Goal: Contribute content: Add original content to the website for others to see

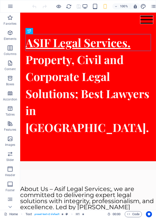
click at [84, 5] on icon "button" at bounding box center [85, 7] width 6 height 6
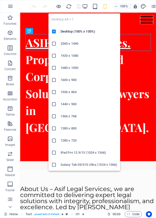
click at [69, 31] on h6 "Desktop (100% x 100%)" at bounding box center [88, 31] width 56 height 6
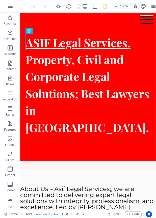
click at [153, 4] on icon "pages" at bounding box center [153, 7] width 6 height 6
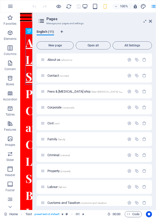
click at [55, 171] on span "Property /property" at bounding box center [58, 171] width 23 height 4
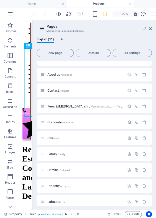
click at [150, 29] on icon at bounding box center [150, 29] width 3 height 4
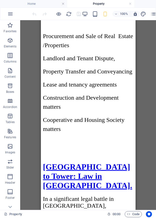
scroll to position [227, 0]
click at [99, 162] on div "[GEOGRAPHIC_DATA] to Tower: Law in [GEOGRAPHIC_DATA]." at bounding box center [88, 176] width 90 height 28
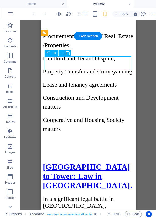
click at [61, 54] on icon at bounding box center [61, 53] width 3 height 5
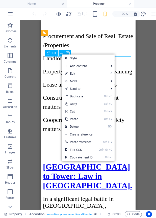
click at [74, 74] on link "⏎ Edit" at bounding box center [79, 74] width 34 height 8
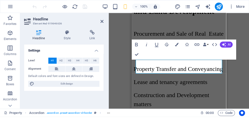
scroll to position [232, 0]
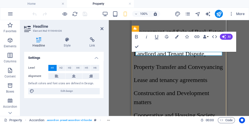
click at [155, 66] on div "H1 Text H1 Accordion Bold Italic Underline Strikethrough Colors Icons Link Data…" at bounding box center [179, 68] width 140 height 96
click at [101, 28] on icon at bounding box center [102, 29] width 3 height 4
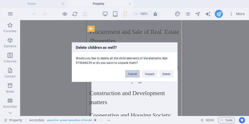
click at [131, 75] on button "Cancel" at bounding box center [132, 74] width 15 height 8
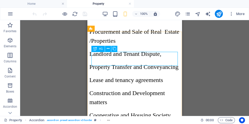
click at [108, 49] on icon at bounding box center [108, 48] width 3 height 5
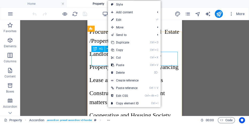
click at [131, 11] on span "Add content" at bounding box center [130, 13] width 45 height 8
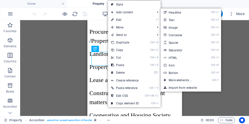
click at [155, 12] on link "Ctrl 1 Headline" at bounding box center [182, 13] width 42 height 8
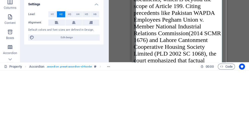
scroll to position [5728, 0]
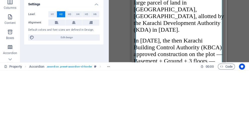
click at [50, 66] on button "H1" at bounding box center [52, 68] width 8 height 6
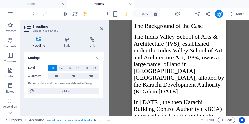
scroll to position [255, 0]
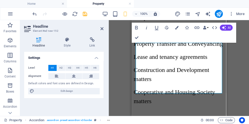
click at [103, 28] on icon at bounding box center [102, 29] width 3 height 4
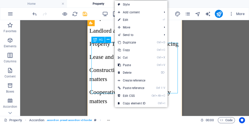
click at [127, 20] on link "⏎ Edit" at bounding box center [132, 20] width 34 height 8
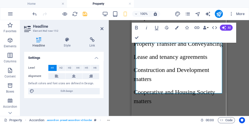
click at [155, 28] on icon "button" at bounding box center [177, 28] width 4 height 4
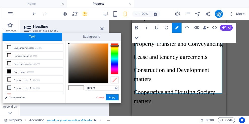
click at [20, 69] on li "Font color #000000" at bounding box center [34, 72] width 58 height 8
type input "#000000"
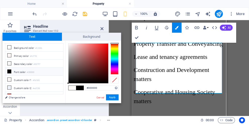
click at [114, 97] on button "Apply" at bounding box center [112, 97] width 13 height 6
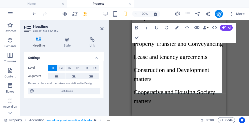
click at [103, 28] on icon at bounding box center [102, 29] width 3 height 4
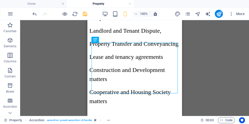
click at [155, 61] on div "Drag here to replace the existing content. Press “Ctrl” if you want to create a…" at bounding box center [134, 68] width 229 height 96
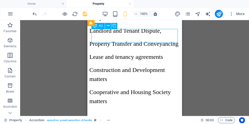
click at [109, 26] on icon at bounding box center [108, 25] width 3 height 5
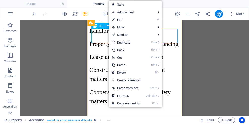
click at [123, 72] on link "⌦ Delete" at bounding box center [126, 73] width 34 height 8
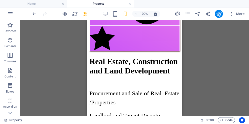
scroll to position [173, 0]
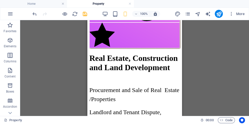
click at [34, 15] on icon "undo" at bounding box center [35, 14] width 6 height 6
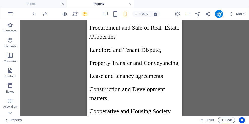
scroll to position [236, 0]
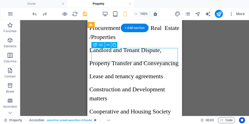
click at [108, 45] on icon at bounding box center [108, 45] width 3 height 5
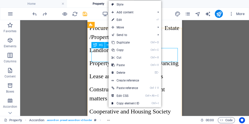
click at [123, 72] on link "⌦ Delete" at bounding box center [126, 73] width 34 height 8
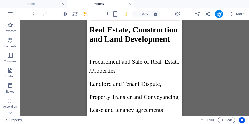
scroll to position [201, 0]
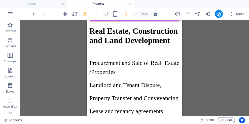
click at [131, 62] on div "Real Estate, Construction and Land Development Procurement and Sale of Real Est…" at bounding box center [134, 104] width 90 height 157
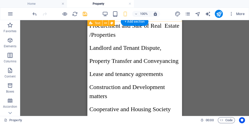
scroll to position [238, 0]
click at [32, 13] on icon "undo" at bounding box center [35, 14] width 6 height 6
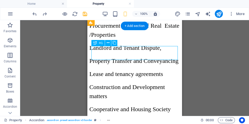
click at [107, 43] on icon at bounding box center [108, 42] width 3 height 5
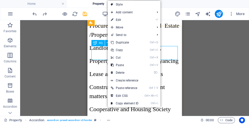
click at [120, 21] on link "⏎ Edit" at bounding box center [125, 20] width 34 height 8
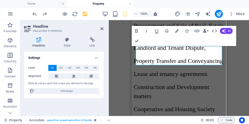
click at [102, 30] on icon at bounding box center [102, 29] width 3 height 4
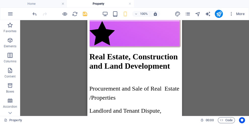
scroll to position [178, 0]
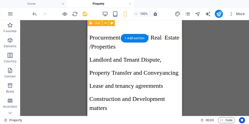
scroll to position [225, 0]
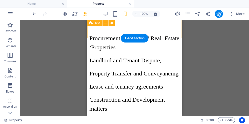
click at [35, 15] on icon "undo" at bounding box center [35, 14] width 6 height 6
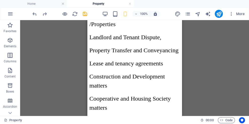
scroll to position [256, 0]
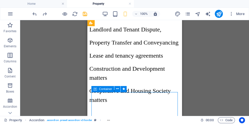
click at [116, 88] on icon at bounding box center [117, 88] width 3 height 5
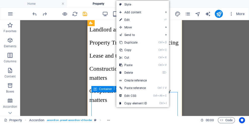
click at [141, 13] on span "Add content" at bounding box center [138, 13] width 45 height 8
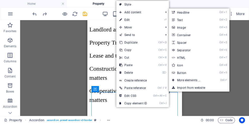
click at [155, 13] on link "Ctrl 1 Headline" at bounding box center [190, 13] width 42 height 8
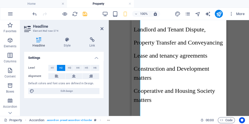
scroll to position [342, 0]
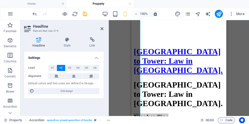
click at [54, 71] on span "H1" at bounding box center [52, 68] width 3 height 6
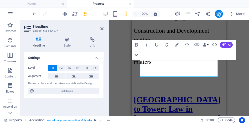
scroll to position [292, 0]
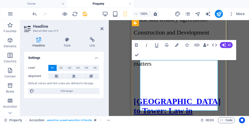
click at [102, 29] on icon at bounding box center [102, 29] width 3 height 4
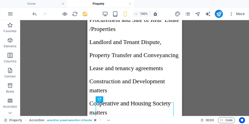
scroll to position [238, 0]
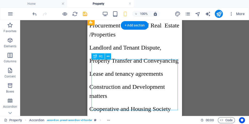
click at [107, 57] on icon at bounding box center [108, 56] width 3 height 5
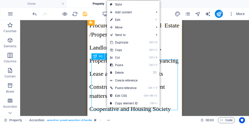
click at [119, 72] on link "⌦ Delete" at bounding box center [124, 73] width 34 height 8
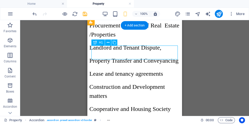
click at [108, 42] on icon at bounding box center [108, 42] width 3 height 5
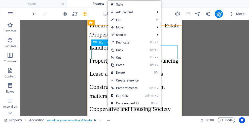
click at [119, 74] on link "⌦ Delete" at bounding box center [125, 73] width 34 height 8
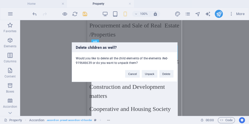
click at [155, 74] on button "Delete" at bounding box center [166, 74] width 14 height 8
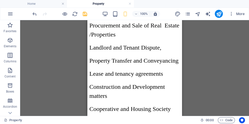
click at [36, 14] on icon "undo" at bounding box center [35, 14] width 6 height 6
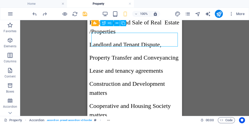
scroll to position [235, 0]
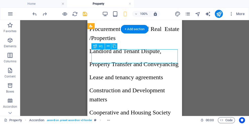
click at [108, 46] on icon at bounding box center [108, 46] width 3 height 5
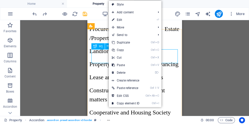
click at [121, 21] on link "⏎ Edit" at bounding box center [126, 20] width 34 height 8
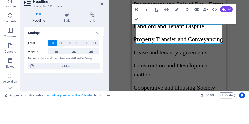
click at [102, 27] on icon at bounding box center [102, 29] width 3 height 4
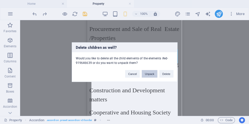
click at [150, 74] on button "Unpack" at bounding box center [149, 74] width 15 height 8
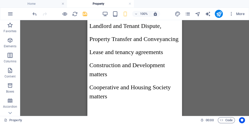
scroll to position [257, 0]
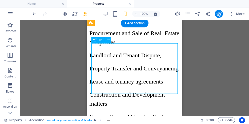
scroll to position [229, 0]
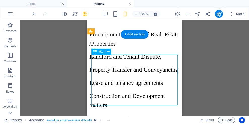
click at [109, 51] on icon at bounding box center [108, 51] width 3 height 5
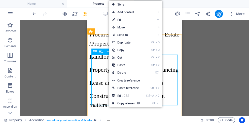
click at [124, 18] on link "⏎ Edit" at bounding box center [126, 20] width 34 height 8
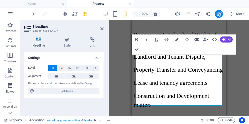
click at [155, 38] on icon "button" at bounding box center [177, 40] width 4 height 4
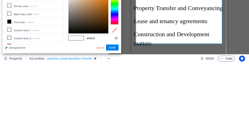
click at [14, 81] on li "Font color #000000" at bounding box center [34, 84] width 58 height 8
type input "#000000"
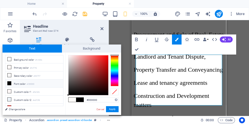
click at [113, 112] on button "Apply" at bounding box center [112, 109] width 13 height 6
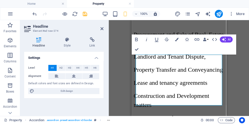
click at [101, 28] on icon at bounding box center [102, 29] width 3 height 4
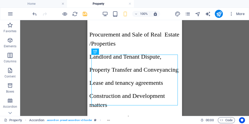
click at [155, 84] on div "Drag here to replace the existing content. Press “Ctrl” if you want to create a…" at bounding box center [134, 68] width 229 height 96
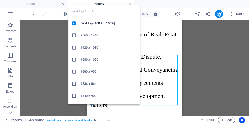
click at [92, 23] on h6 "Desktop (100% x 100%)" at bounding box center [109, 23] width 56 height 6
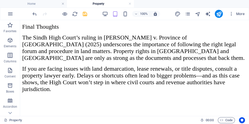
scroll to position [9836, 0]
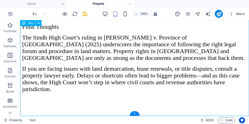
click at [135, 115] on div "+" at bounding box center [135, 113] width 10 height 5
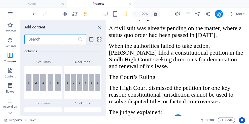
scroll to position [0, 0]
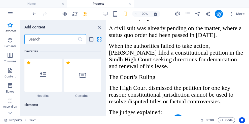
click at [40, 78] on icon at bounding box center [43, 75] width 7 height 7
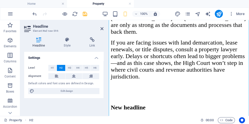
scroll to position [11591, 0]
click at [155, 104] on h2 "New headline" at bounding box center [179, 107] width 136 height 7
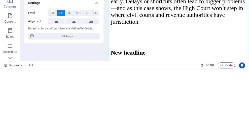
click at [155, 50] on h2 "New headline" at bounding box center [179, 53] width 136 height 7
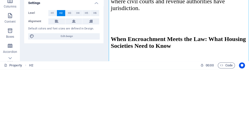
scroll to position [19901, 0]
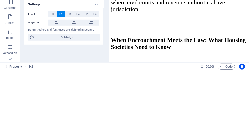
click at [38, 107] on div "Settings Level H1 H2 H3 H4 H5 H6 Alignment Default colors and font sizes are de…" at bounding box center [63, 82] width 79 height 60
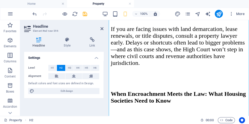
click at [101, 29] on icon at bounding box center [102, 29] width 3 height 4
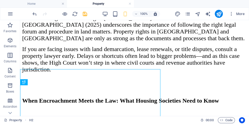
scroll to position [9867, 0]
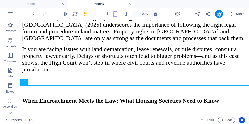
click at [155, 98] on div "When Encroachment Meets the Law: What Housing Societies Need to Know" at bounding box center [134, 104] width 225 height 14
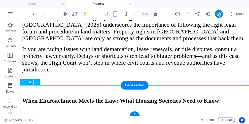
click at [136, 115] on div "+" at bounding box center [135, 114] width 10 height 5
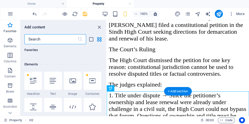
scroll to position [40, 0]
click at [53, 85] on div at bounding box center [53, 82] width 18 height 18
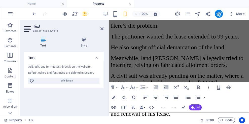
scroll to position [12000, 0]
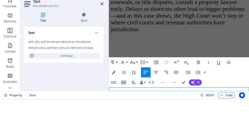
click at [103, 29] on icon at bounding box center [102, 29] width 3 height 4
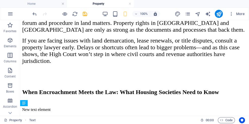
scroll to position [9877, 0]
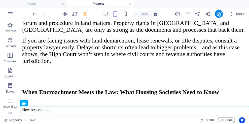
click at [111, 111] on div "New text element" at bounding box center [134, 110] width 225 height 5
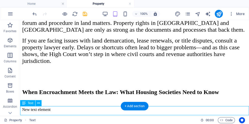
click at [39, 102] on icon at bounding box center [38, 103] width 3 height 5
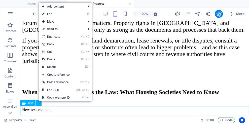
click at [53, 15] on link "⏎ Edit" at bounding box center [56, 14] width 34 height 8
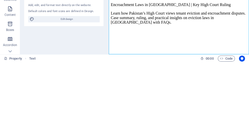
scroll to position [12430, 0]
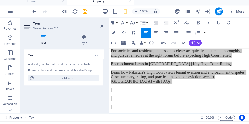
click at [136, 25] on button "Font Size" at bounding box center [134, 25] width 10 height 10
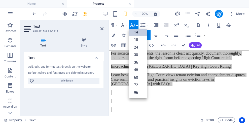
scroll to position [41, 0]
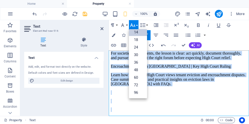
click at [137, 47] on link "24" at bounding box center [138, 48] width 18 height 8
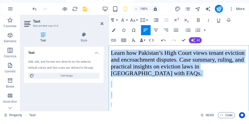
scroll to position [13100, 0]
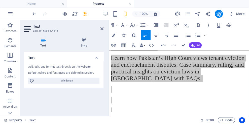
click at [101, 30] on icon at bounding box center [102, 29] width 3 height 4
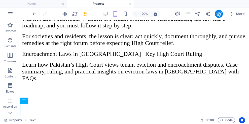
scroll to position [9874, 0]
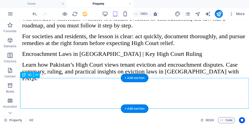
click at [37, 74] on icon at bounding box center [37, 75] width 3 height 5
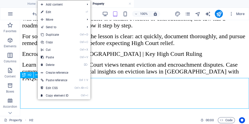
click at [53, 12] on link "⏎ Edit" at bounding box center [55, 12] width 34 height 8
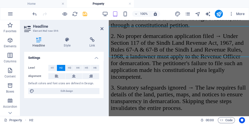
scroll to position [19752, 0]
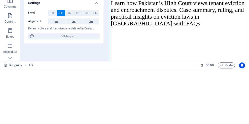
click at [53, 67] on span "H1" at bounding box center [52, 68] width 3 height 6
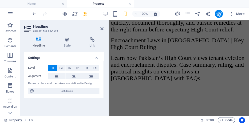
scroll to position [9902, 0]
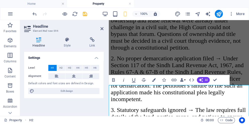
scroll to position [9854, 0]
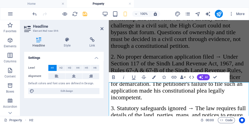
click at [155, 77] on icon "button" at bounding box center [154, 78] width 4 height 4
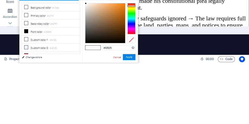
scroll to position [29, 0]
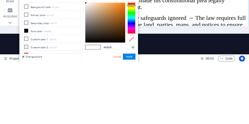
click at [37, 93] on li "Font color #000000" at bounding box center [51, 93] width 58 height 8
type input "#000000"
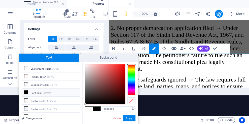
click at [130, 120] on button "Apply" at bounding box center [129, 118] width 13 height 6
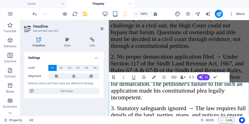
click at [103, 28] on icon at bounding box center [102, 29] width 3 height 4
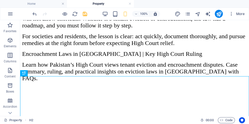
scroll to position [9876, 0]
click at [155, 14] on icon "publish" at bounding box center [219, 14] width 6 height 6
